Goal: Task Accomplishment & Management: Manage account settings

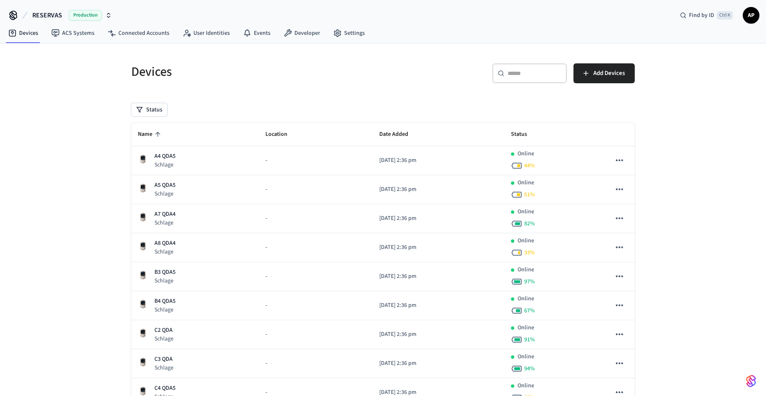
click at [144, 130] on span "Name" at bounding box center [150, 134] width 25 height 13
click at [150, 132] on span "Name" at bounding box center [150, 134] width 25 height 13
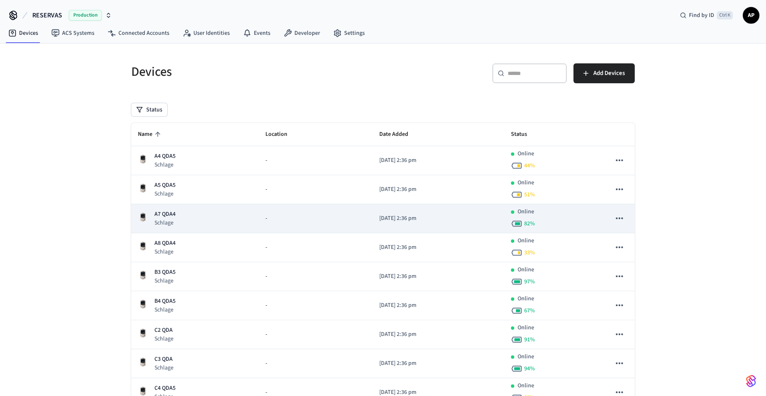
scroll to position [83, 0]
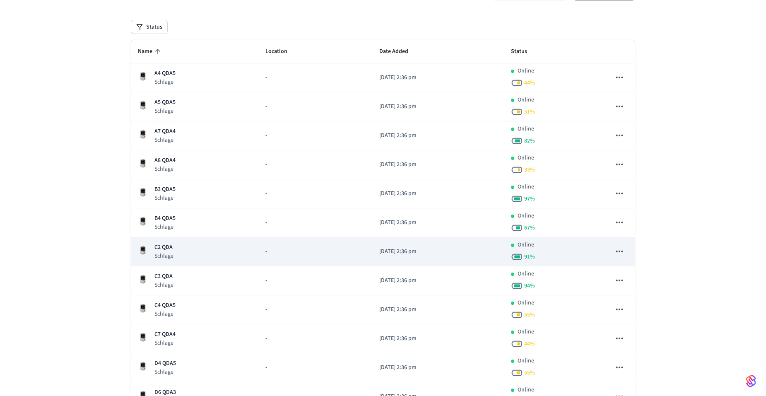
click at [182, 256] on div "C2 QDA Schlage" at bounding box center [195, 251] width 114 height 17
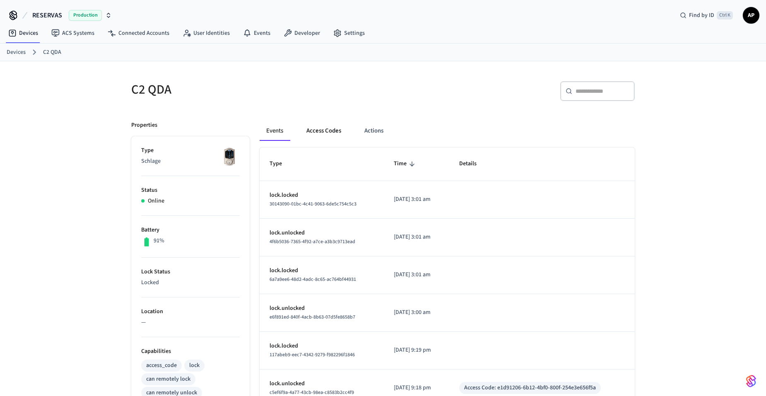
click at [323, 127] on button "Access Codes" at bounding box center [324, 131] width 48 height 20
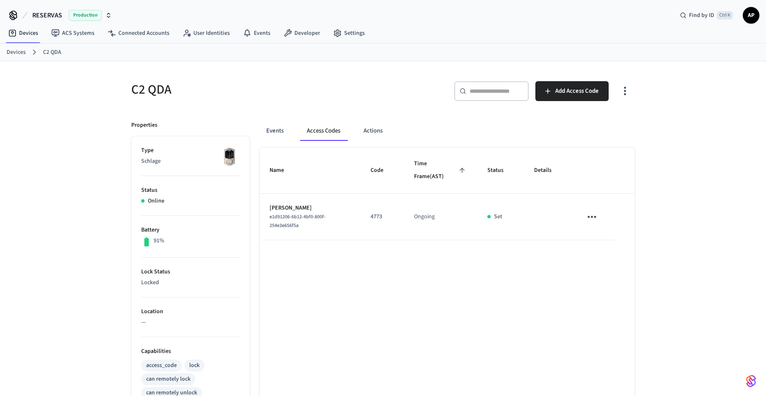
click at [589, 215] on icon "sticky table" at bounding box center [591, 216] width 13 height 13
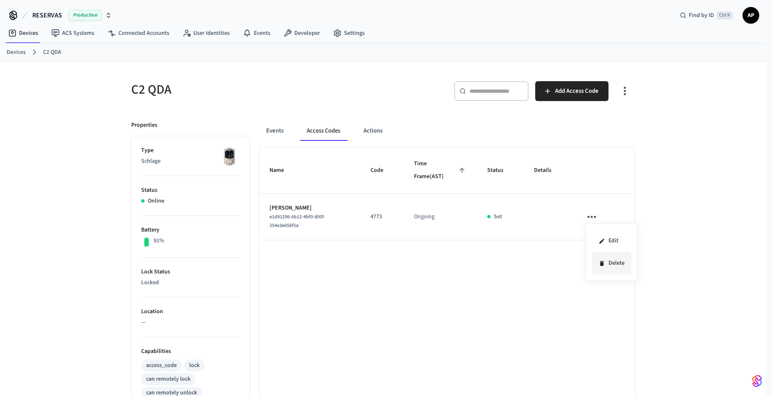
click at [611, 261] on li "Delete" at bounding box center [611, 263] width 39 height 22
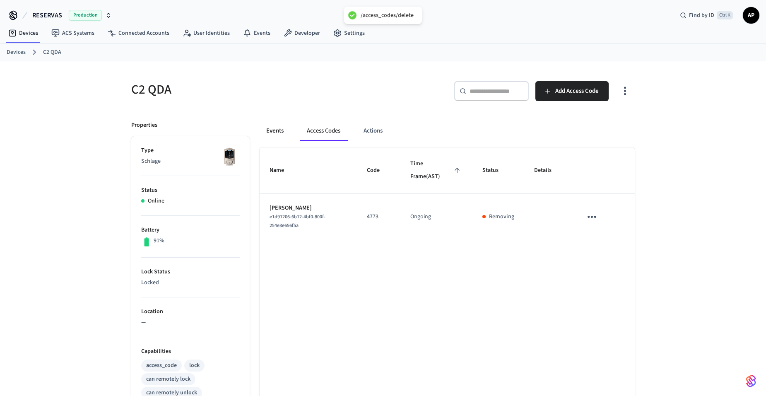
click at [271, 131] on button "Events" at bounding box center [275, 131] width 31 height 20
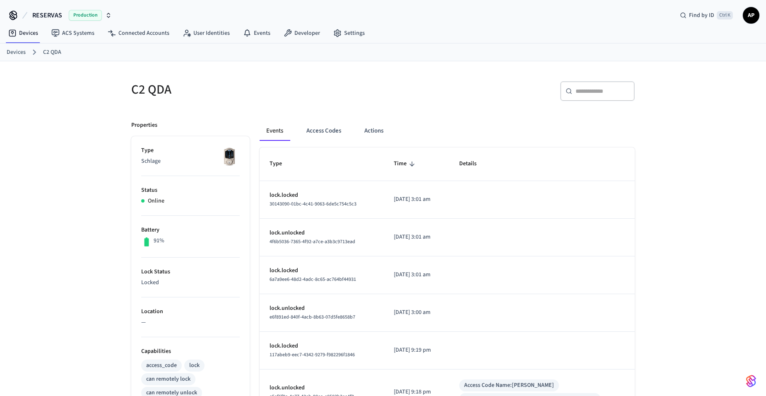
click at [20, 54] on link "Devices" at bounding box center [16, 52] width 19 height 9
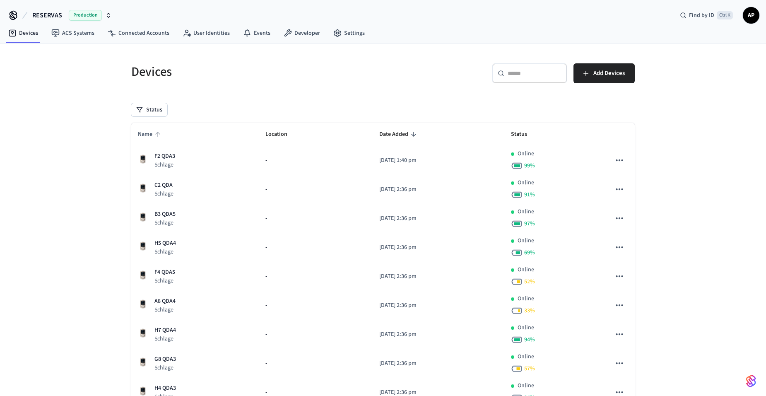
click at [152, 130] on span "Name" at bounding box center [150, 134] width 25 height 13
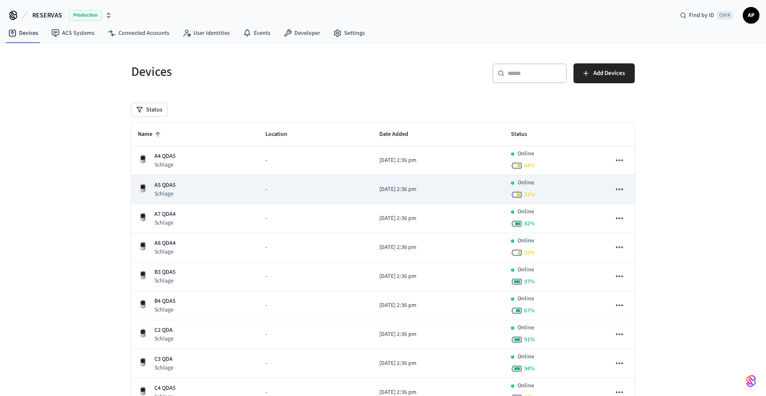
click at [178, 195] on div "A5 QDA5 Schlage" at bounding box center [195, 189] width 114 height 17
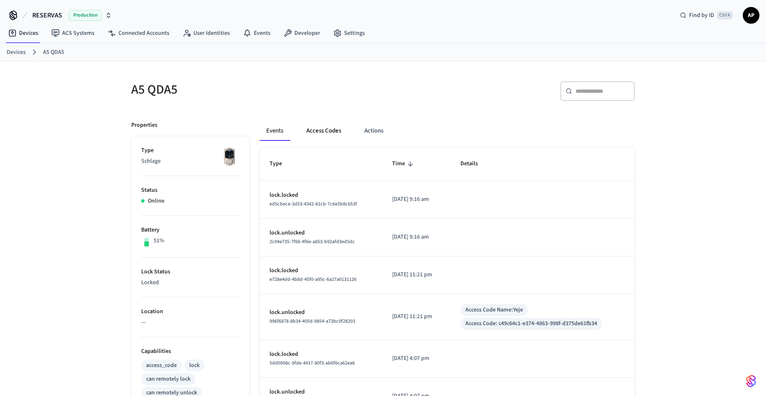
click at [320, 133] on button "Access Codes" at bounding box center [324, 131] width 48 height 20
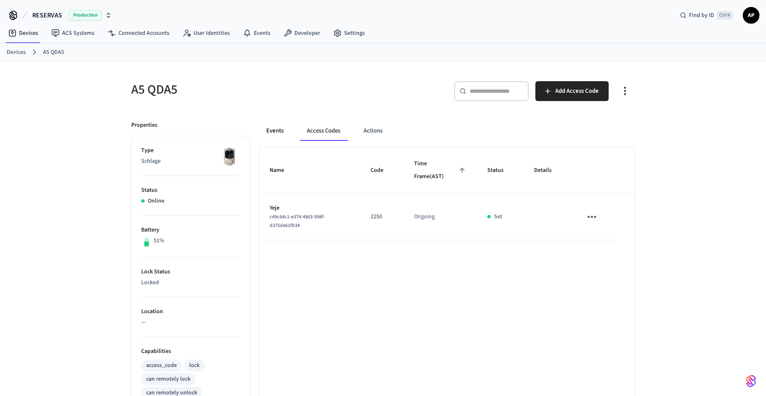
click at [274, 132] on button "Events" at bounding box center [275, 131] width 31 height 20
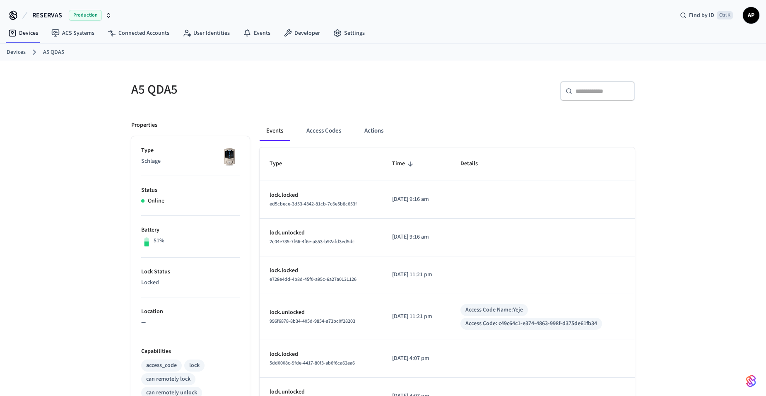
click at [20, 56] on link "Devices" at bounding box center [16, 52] width 19 height 9
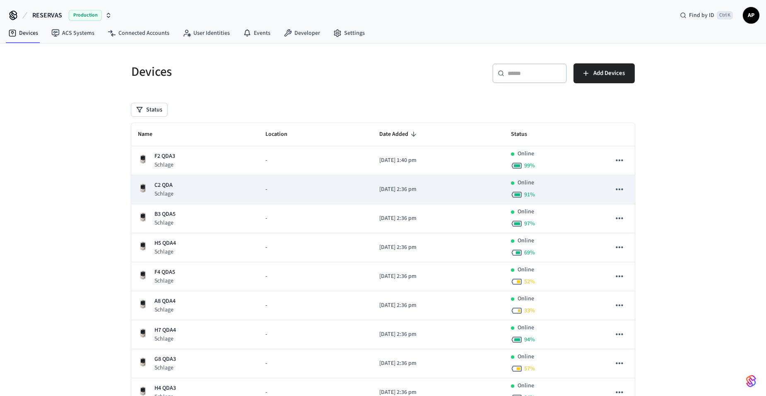
click at [161, 186] on p "C2 QDA" at bounding box center [163, 185] width 19 height 9
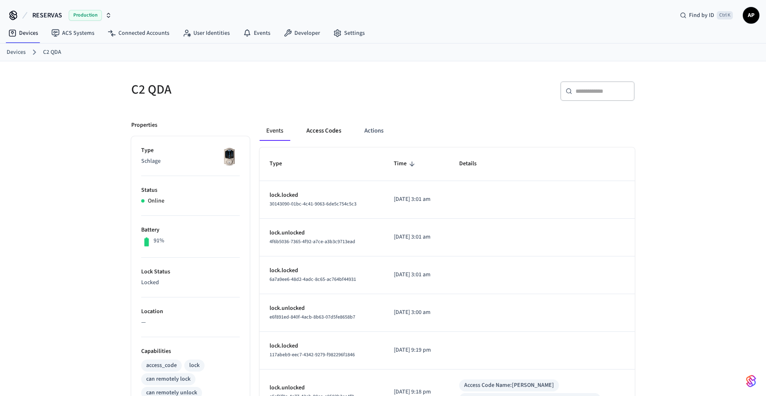
click at [327, 129] on button "Access Codes" at bounding box center [324, 131] width 48 height 20
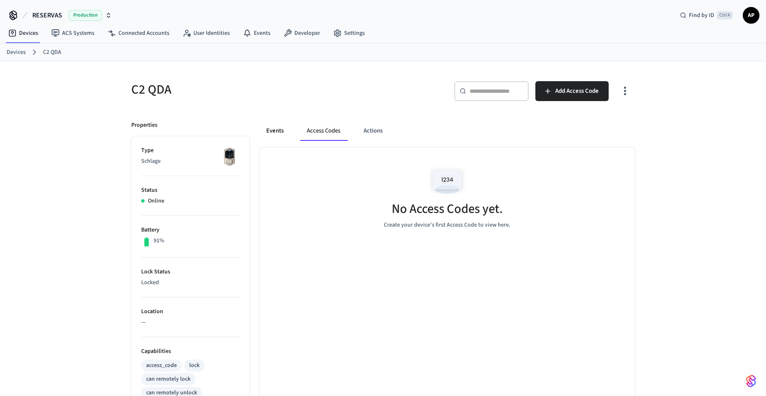
click at [271, 130] on button "Events" at bounding box center [275, 131] width 31 height 20
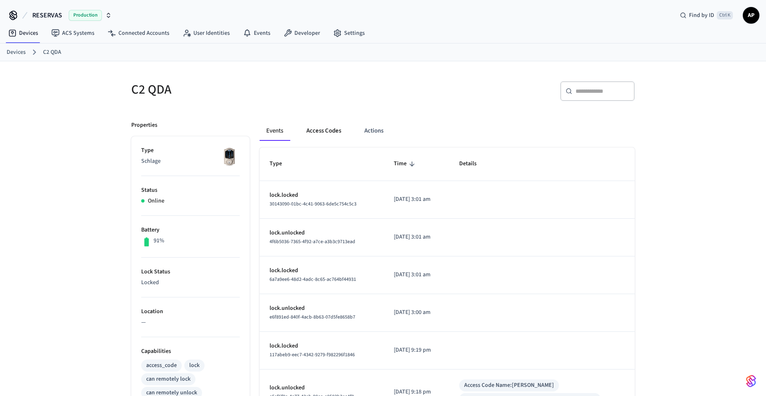
click at [316, 122] on button "Access Codes" at bounding box center [324, 131] width 48 height 20
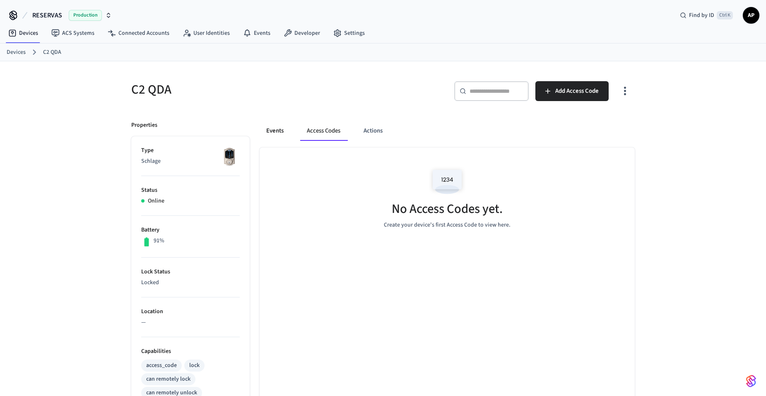
click at [279, 125] on button "Events" at bounding box center [275, 131] width 31 height 20
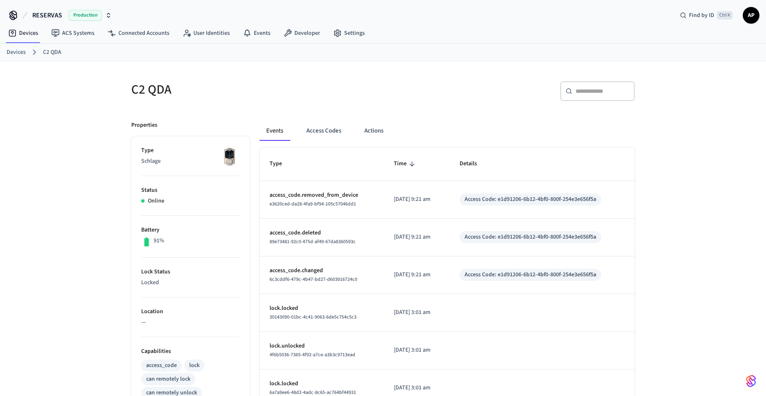
click at [12, 55] on link "Devices" at bounding box center [16, 52] width 19 height 9
